Goal: Information Seeking & Learning: Learn about a topic

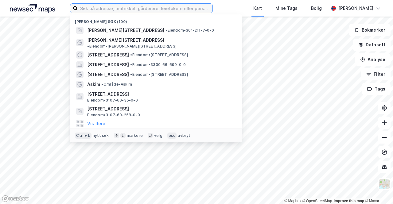
click at [131, 8] on input at bounding box center [145, 8] width 135 height 9
paste input "[STREET_ADDRESS]"
type input "[STREET_ADDRESS]"
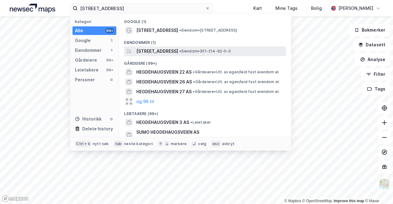
click at [161, 47] on div "[STREET_ADDRESS] • Eiendom • 301-214-92-0-0" at bounding box center [205, 51] width 162 height 10
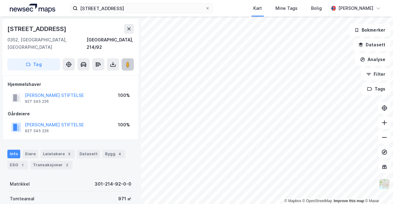
click at [129, 61] on image at bounding box center [128, 64] width 4 height 6
click at [130, 61] on icon at bounding box center [128, 64] width 6 height 6
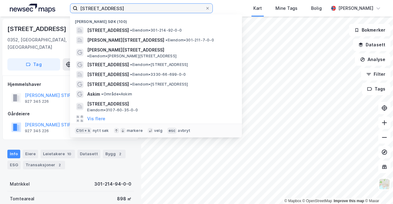
drag, startPoint x: 139, startPoint y: 11, endPoint x: 51, endPoint y: 10, distance: 87.7
click at [51, 10] on div "Hegdehaugsveien 28 Nylige søk (100) [STREET_ADDRESS] • Eiendom • 301-214-92-0-0…" at bounding box center [196, 8] width 393 height 17
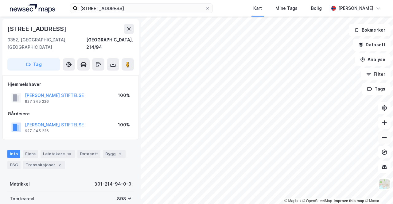
click at [383, 141] on div "© Mapbox © OpenStreetMap Improve this map © Maxar [STREET_ADDRESS], 214/94 Tag …" at bounding box center [196, 110] width 393 height 187
